Goal: Check status: Check status

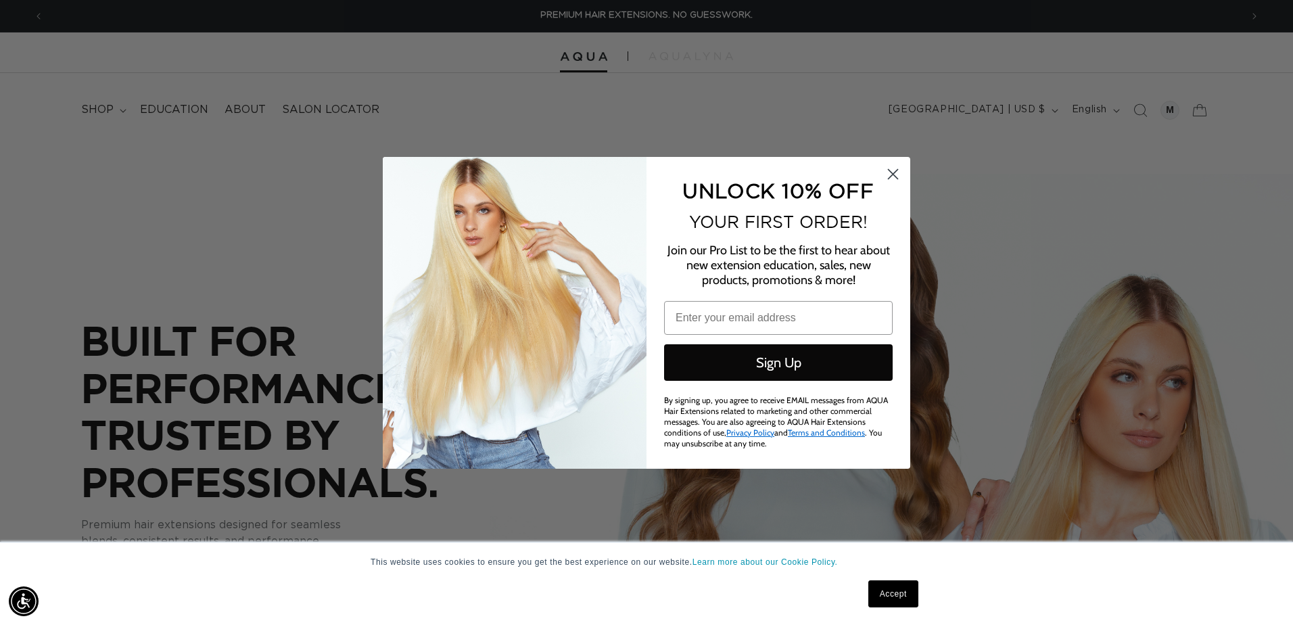
click at [892, 172] on icon "Close dialog" at bounding box center [893, 173] width 9 height 9
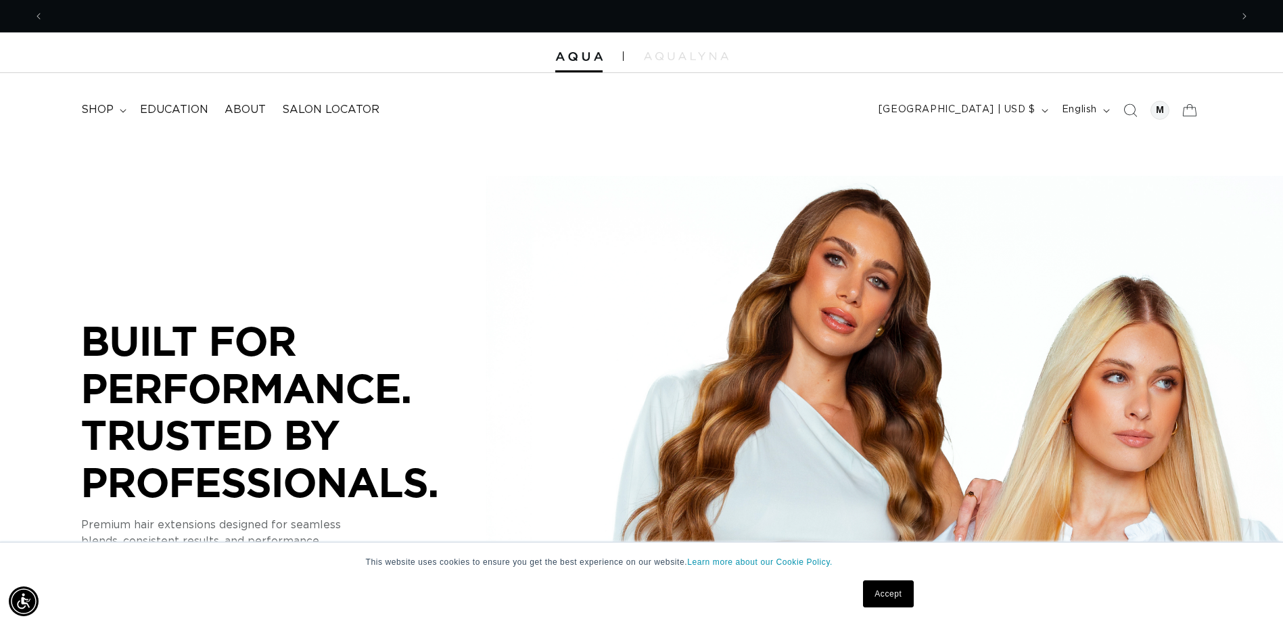
scroll to position [0, 1176]
click at [879, 599] on link "Accept" at bounding box center [888, 593] width 50 height 27
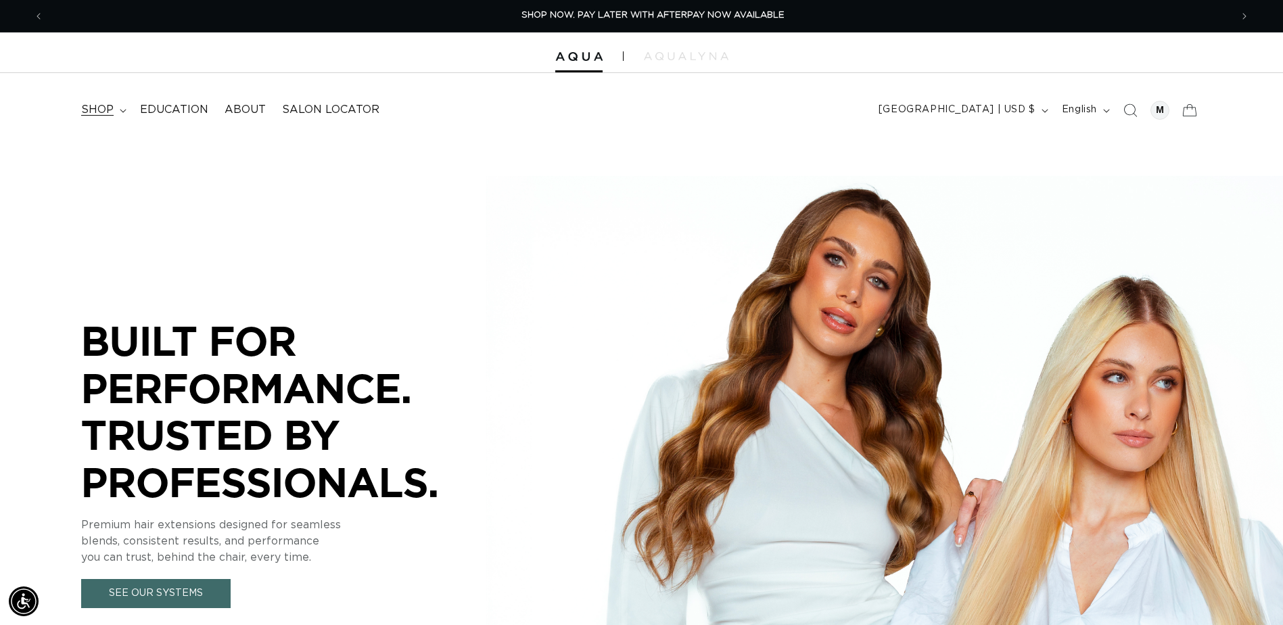
click at [126, 113] on icon at bounding box center [123, 111] width 7 height 4
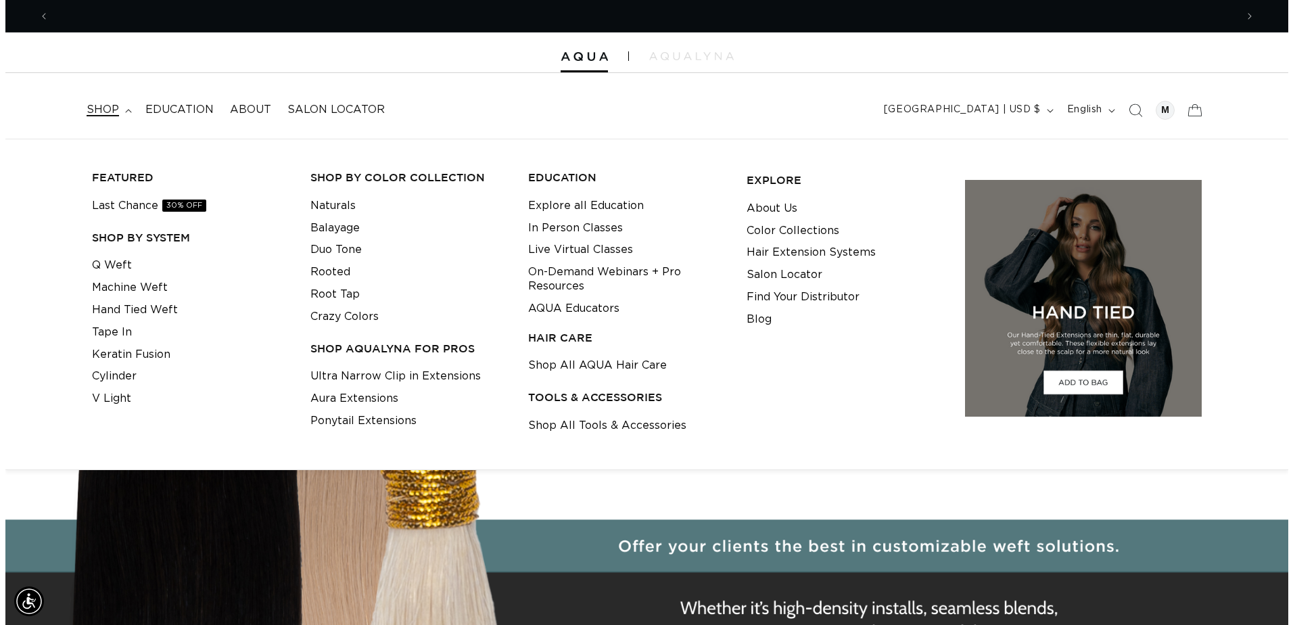
scroll to position [0, 0]
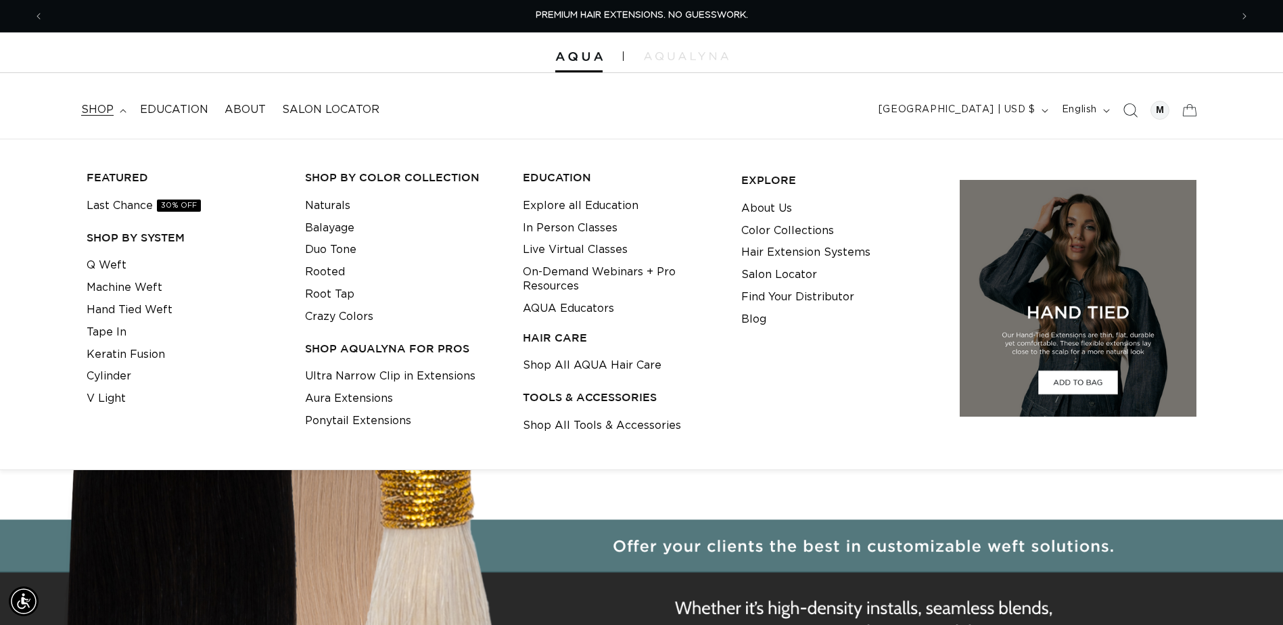
click at [1123, 117] on icon "Search" at bounding box center [1130, 110] width 14 height 14
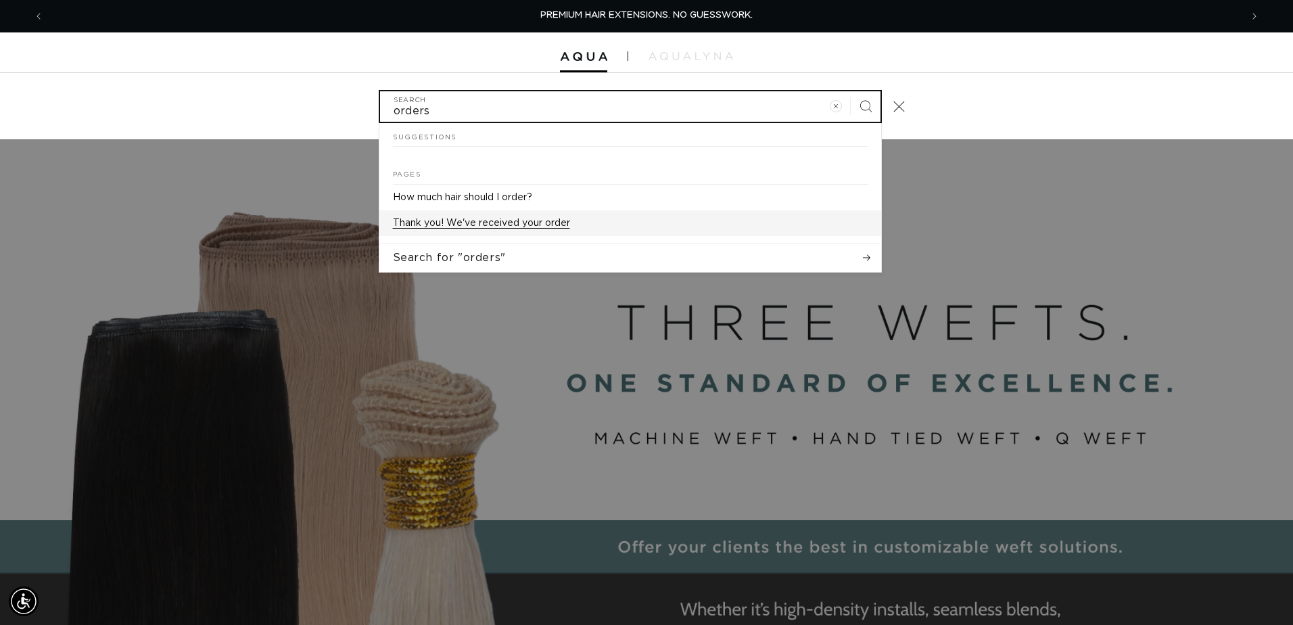
type input "orders"
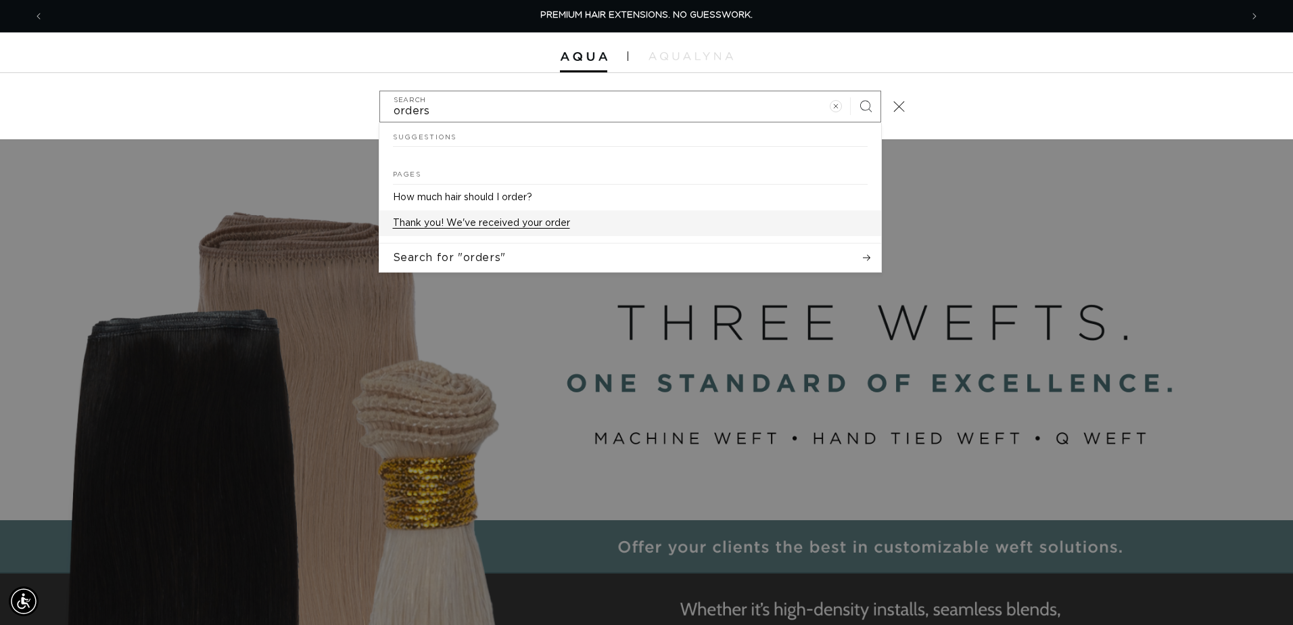
click at [466, 229] on p "Thank you! We've received your order" at bounding box center [481, 223] width 177 height 12
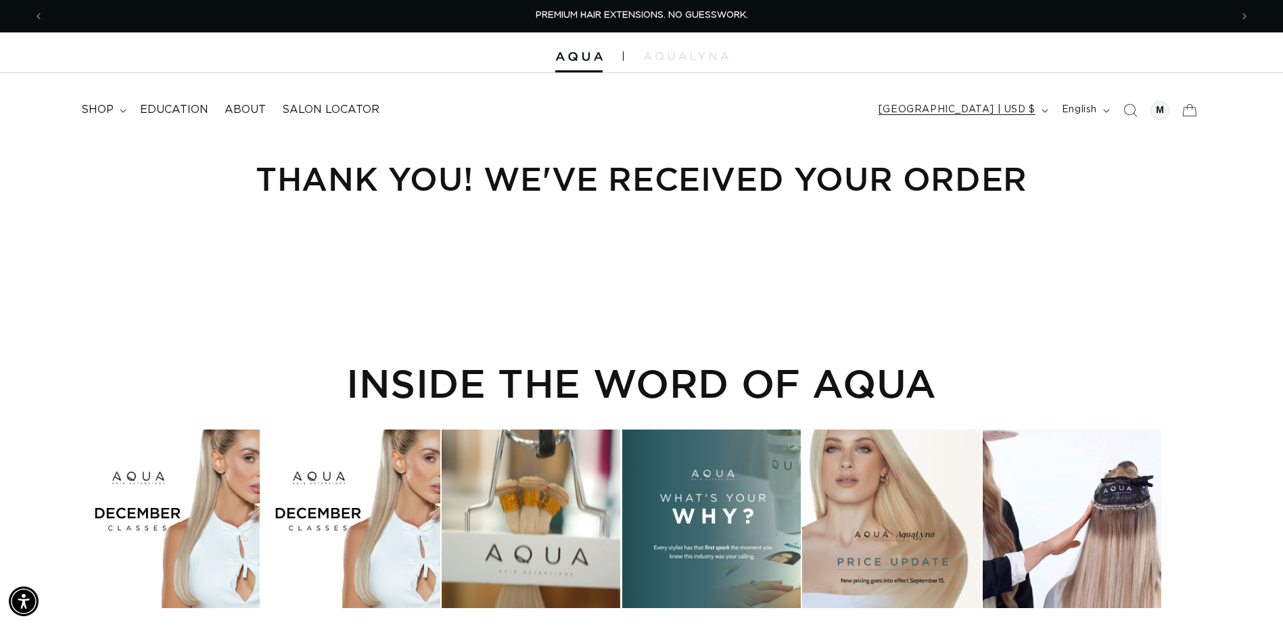
click at [983, 119] on button "[GEOGRAPHIC_DATA] | USD $" at bounding box center [962, 110] width 183 height 26
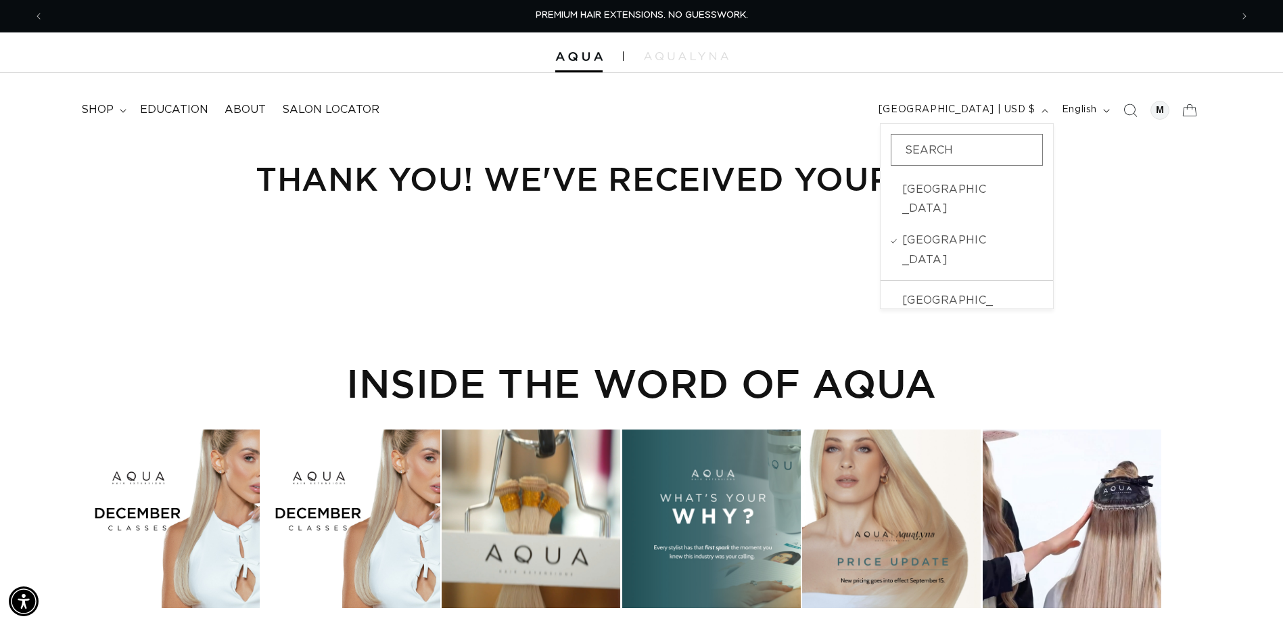
click at [1200, 211] on div "Thank you! We've received your order" at bounding box center [641, 192] width 1283 height 107
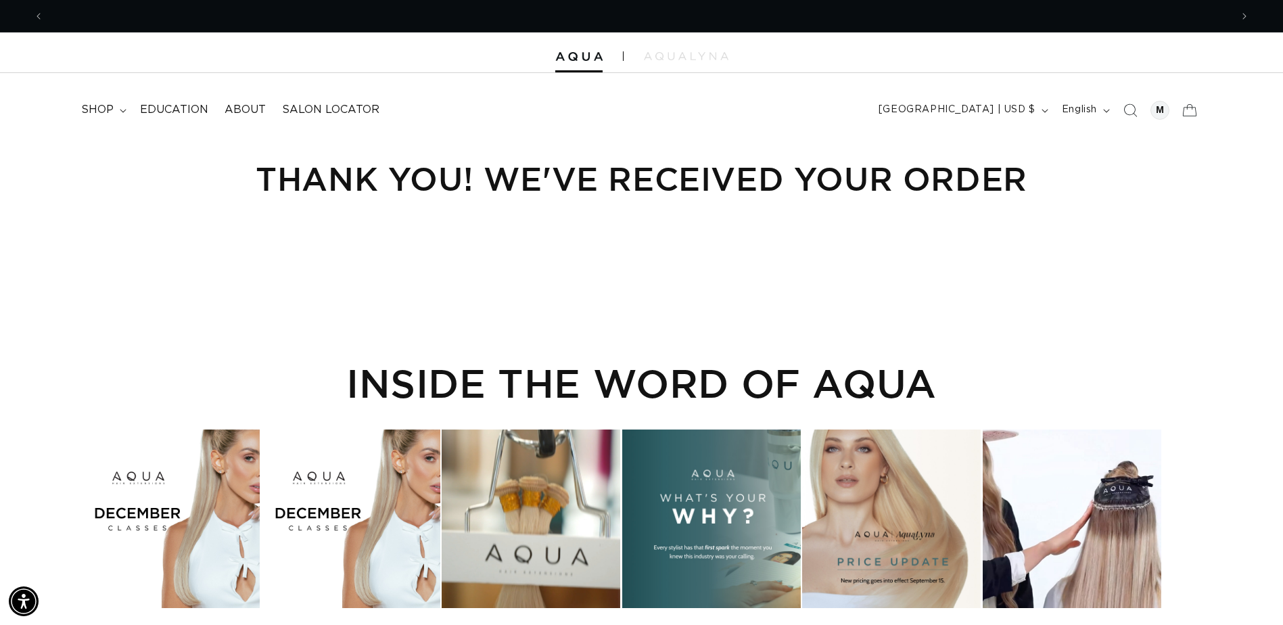
scroll to position [0, 1176]
click at [1151, 120] on div at bounding box center [1160, 110] width 19 height 19
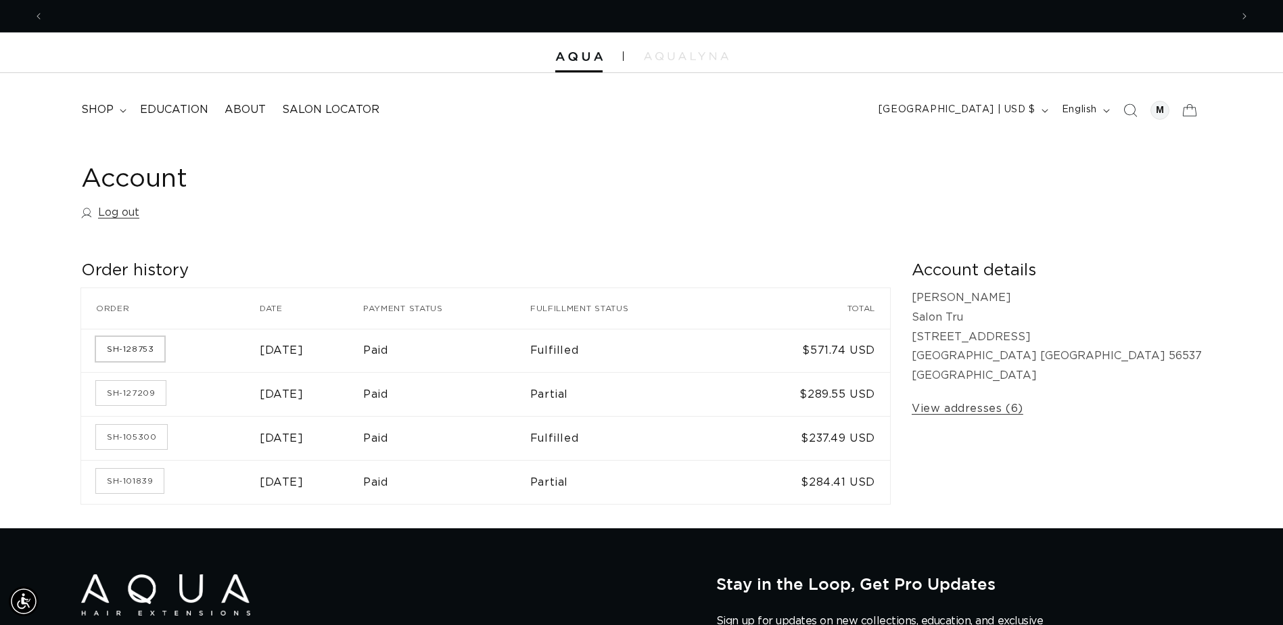
scroll to position [0, 2351]
click at [164, 361] on link "SH-128753" at bounding box center [130, 349] width 68 height 24
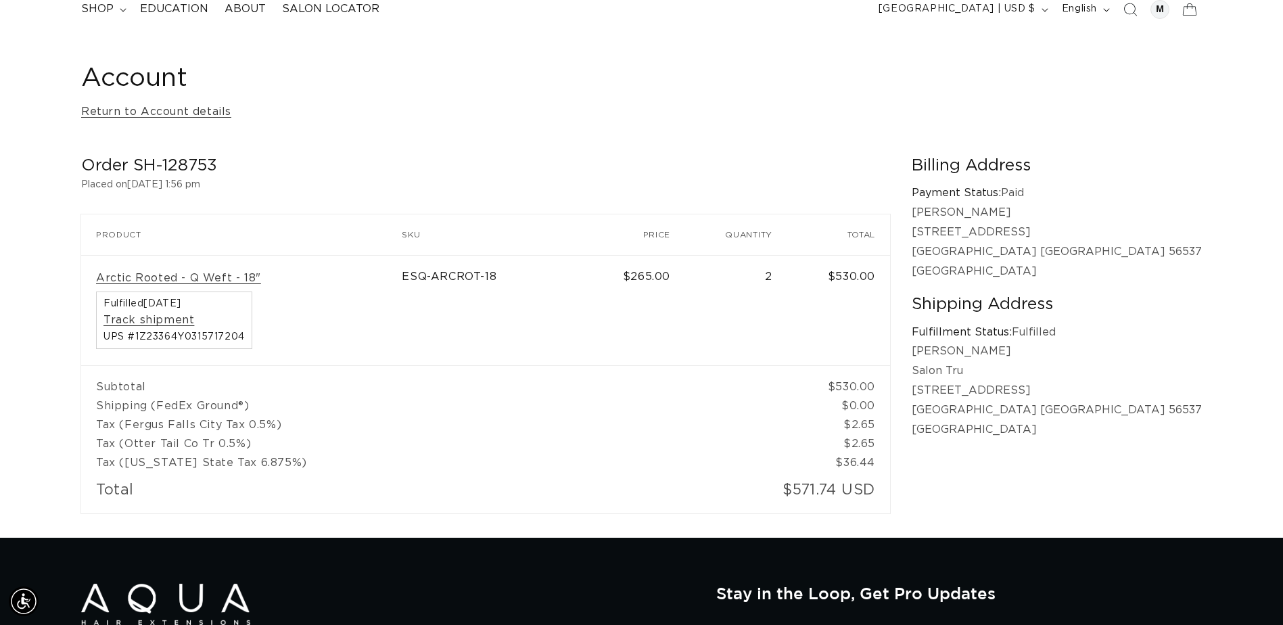
scroll to position [135, 0]
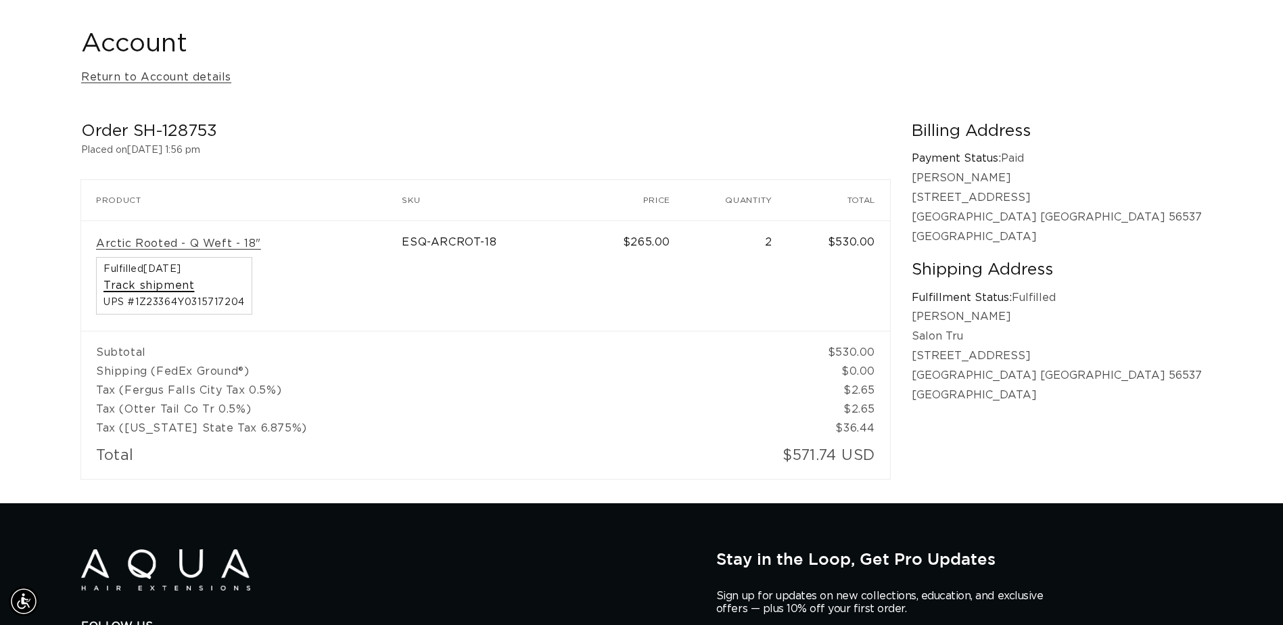
click at [194, 293] on link "Track shipment" at bounding box center [148, 286] width 91 height 14
